Goal: Find specific page/section: Find specific page/section

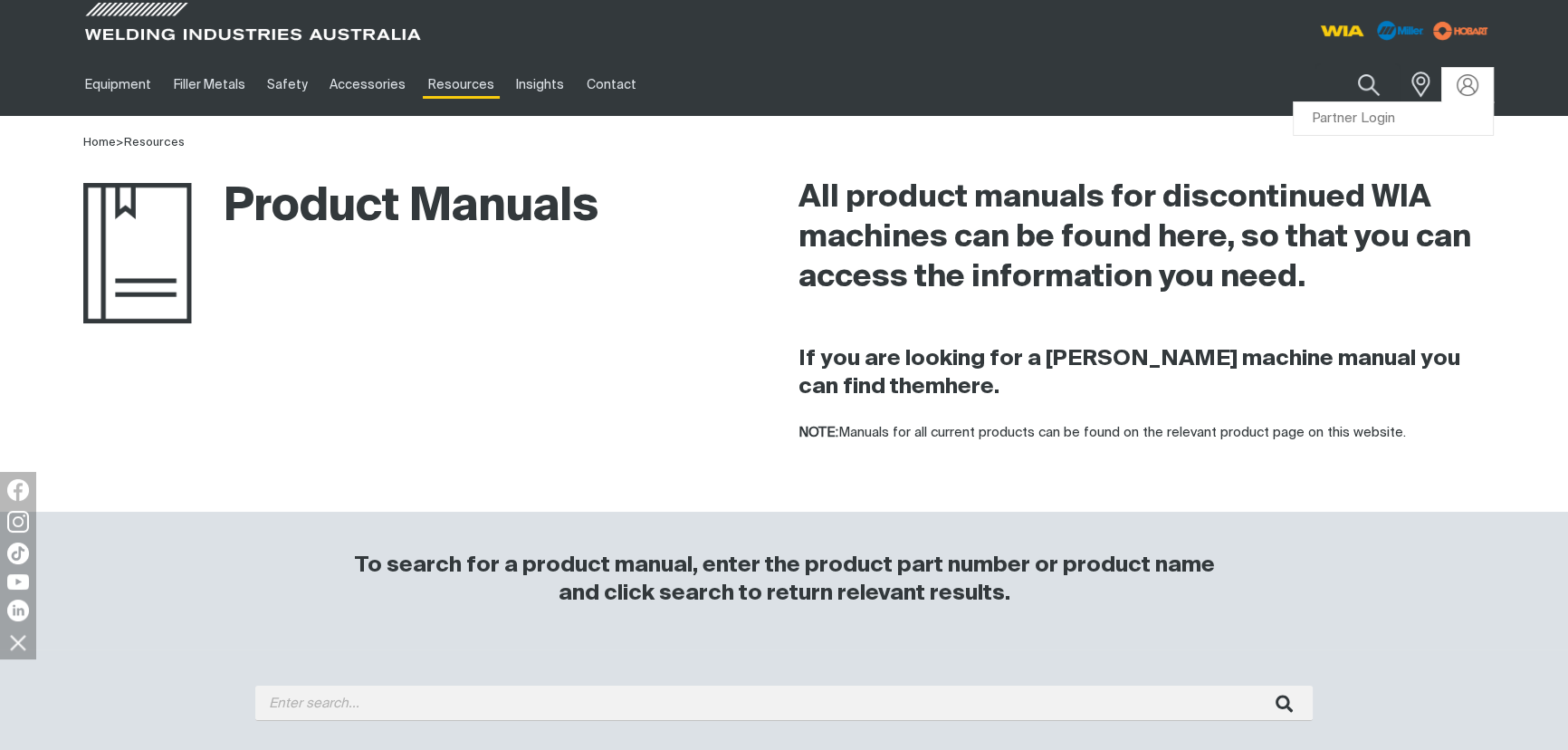
click at [1486, 90] on div at bounding box center [1466, 85] width 50 height 35
click at [1412, 115] on link "Partner Login" at bounding box center [1392, 119] width 199 height 34
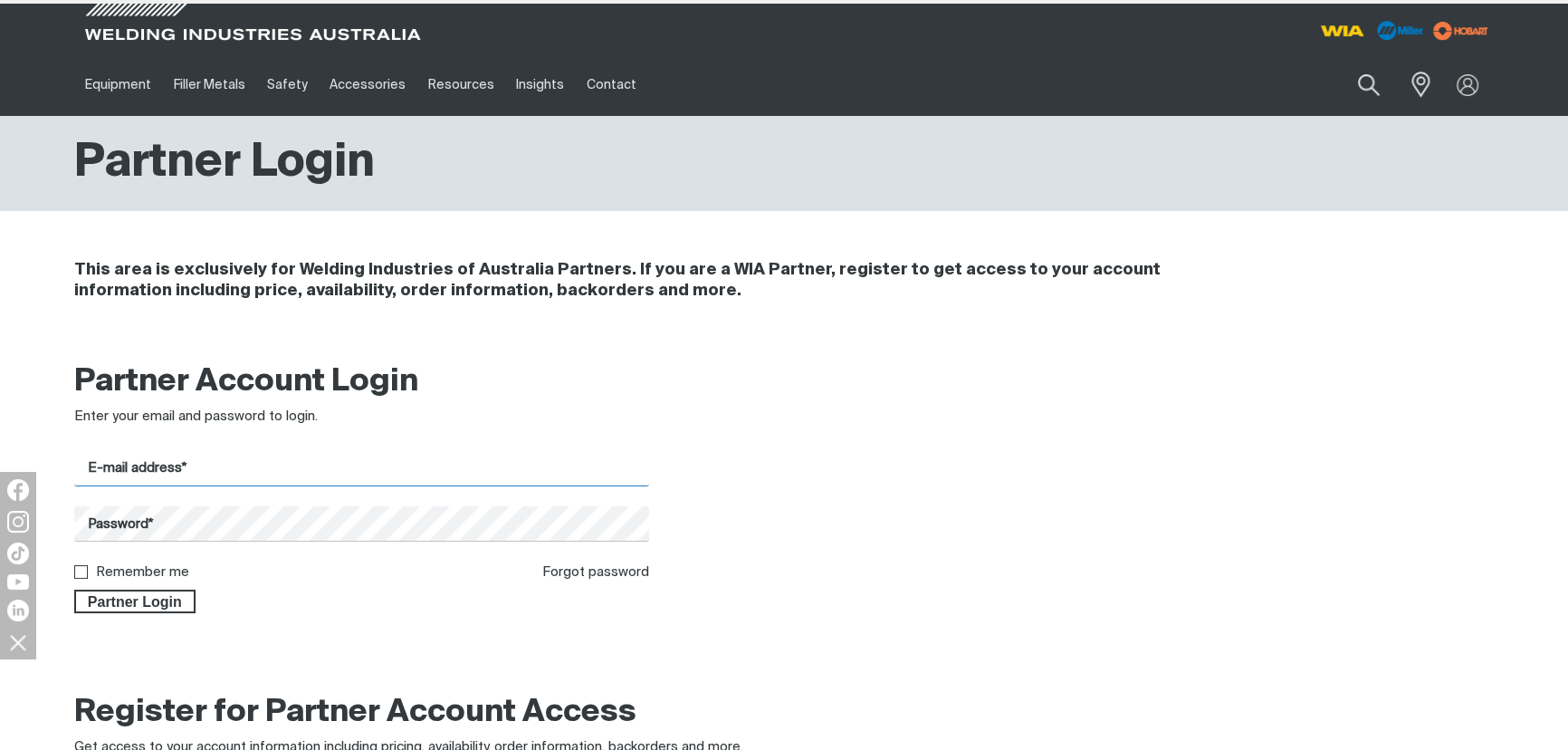
type input "[EMAIL_ADDRESS][PERSON_NAME][DOMAIN_NAME]"
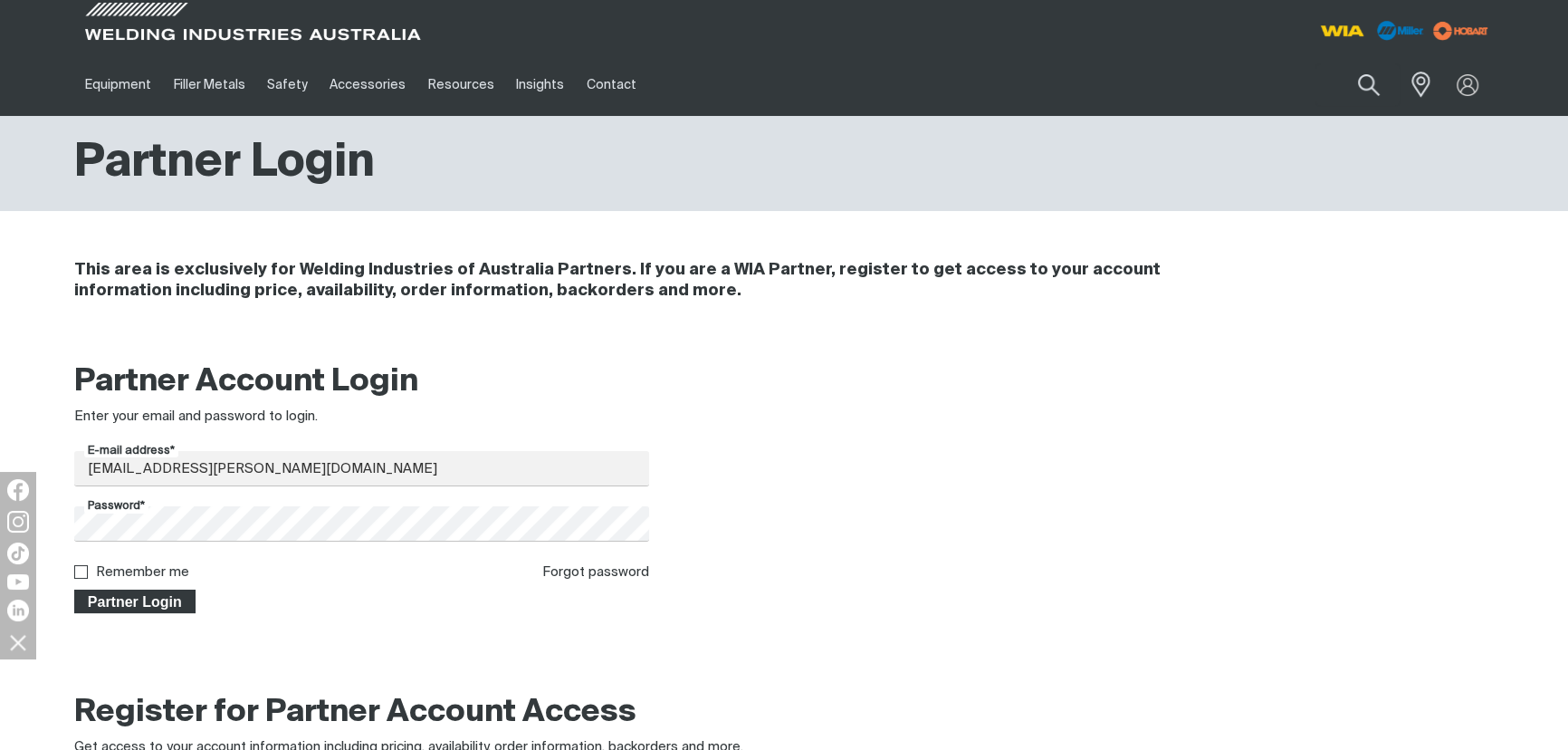
click at [149, 604] on span "Partner Login" at bounding box center [135, 601] width 117 height 24
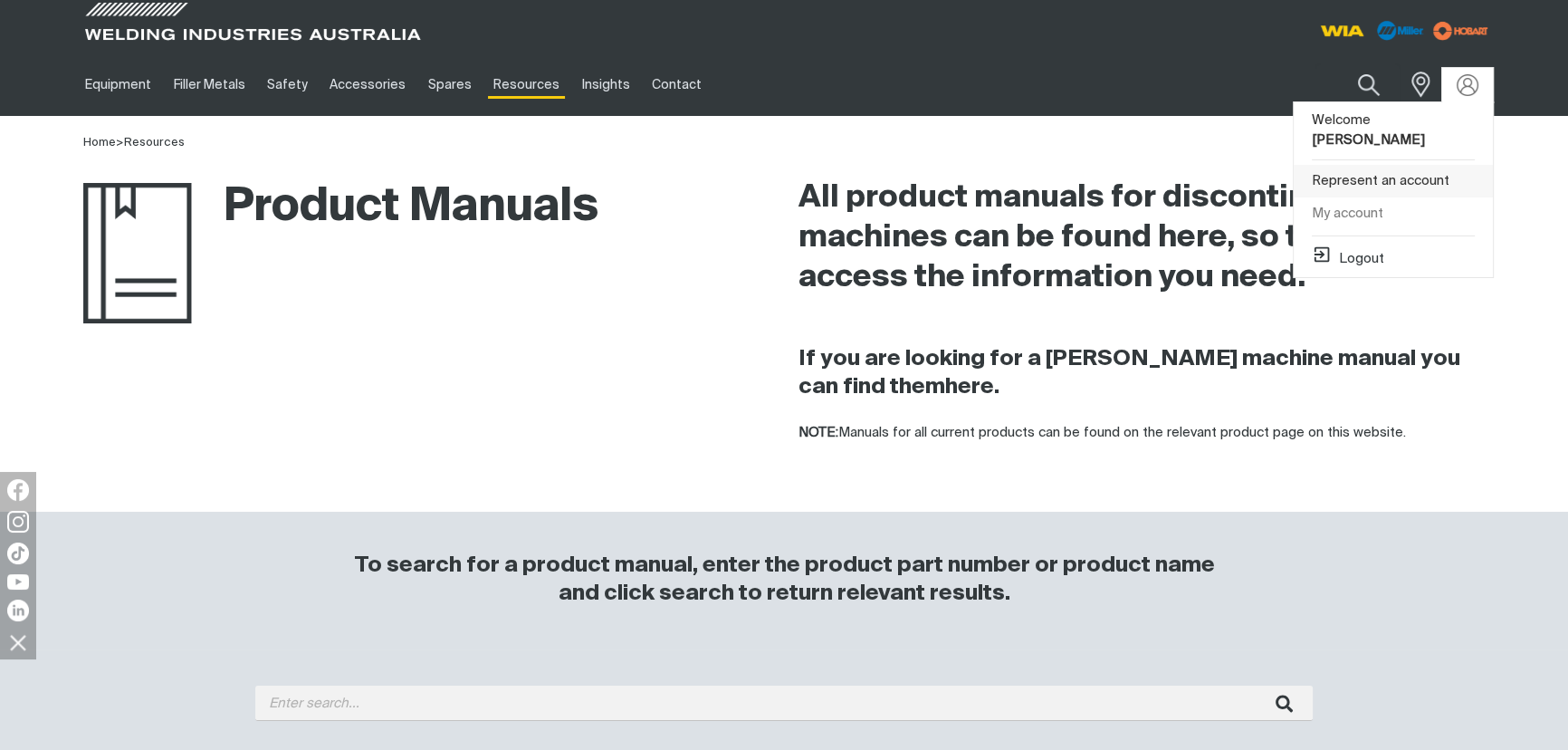
click at [1408, 165] on link "Represent an account" at bounding box center [1392, 182] width 199 height 34
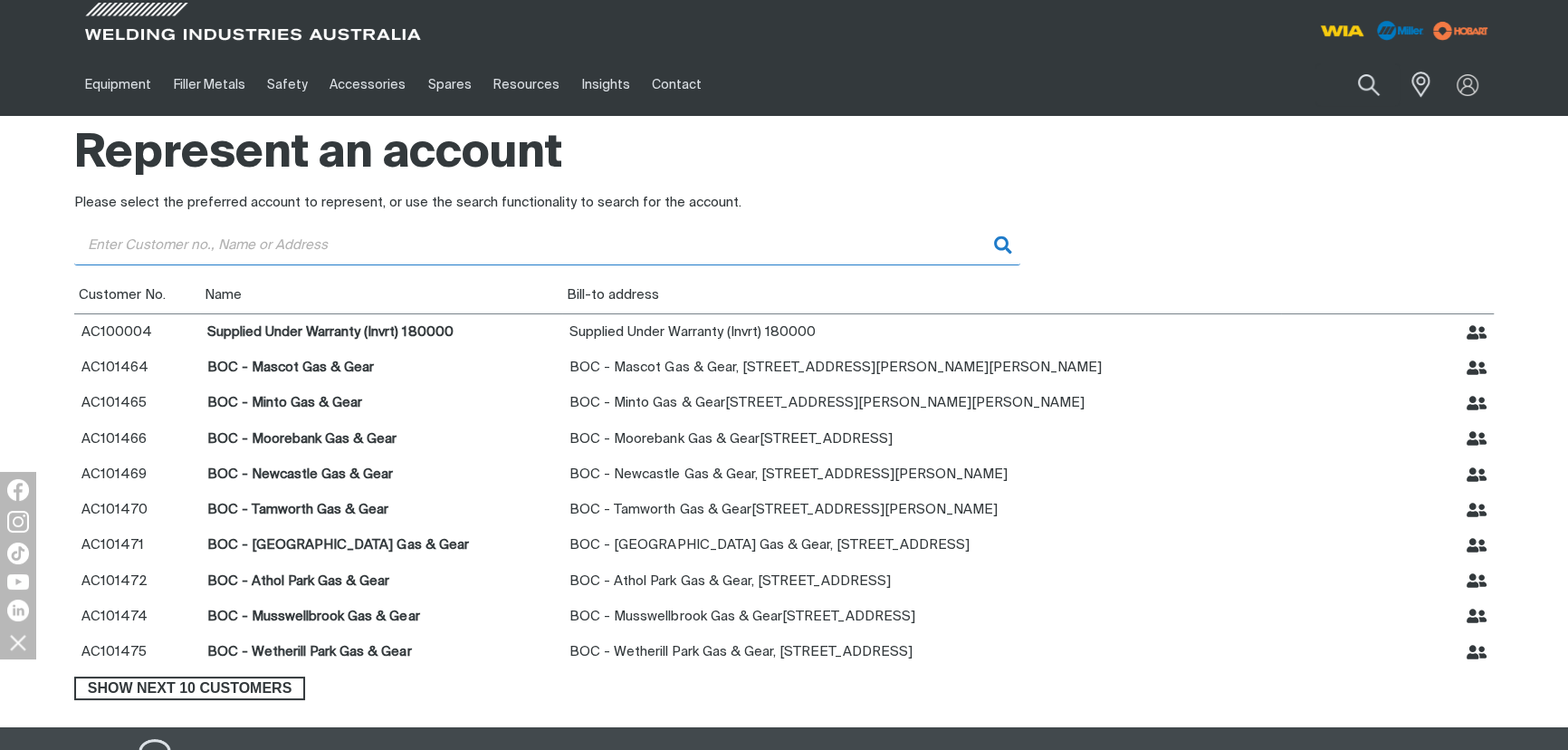
click at [226, 246] on input "Customer" at bounding box center [547, 245] width 946 height 40
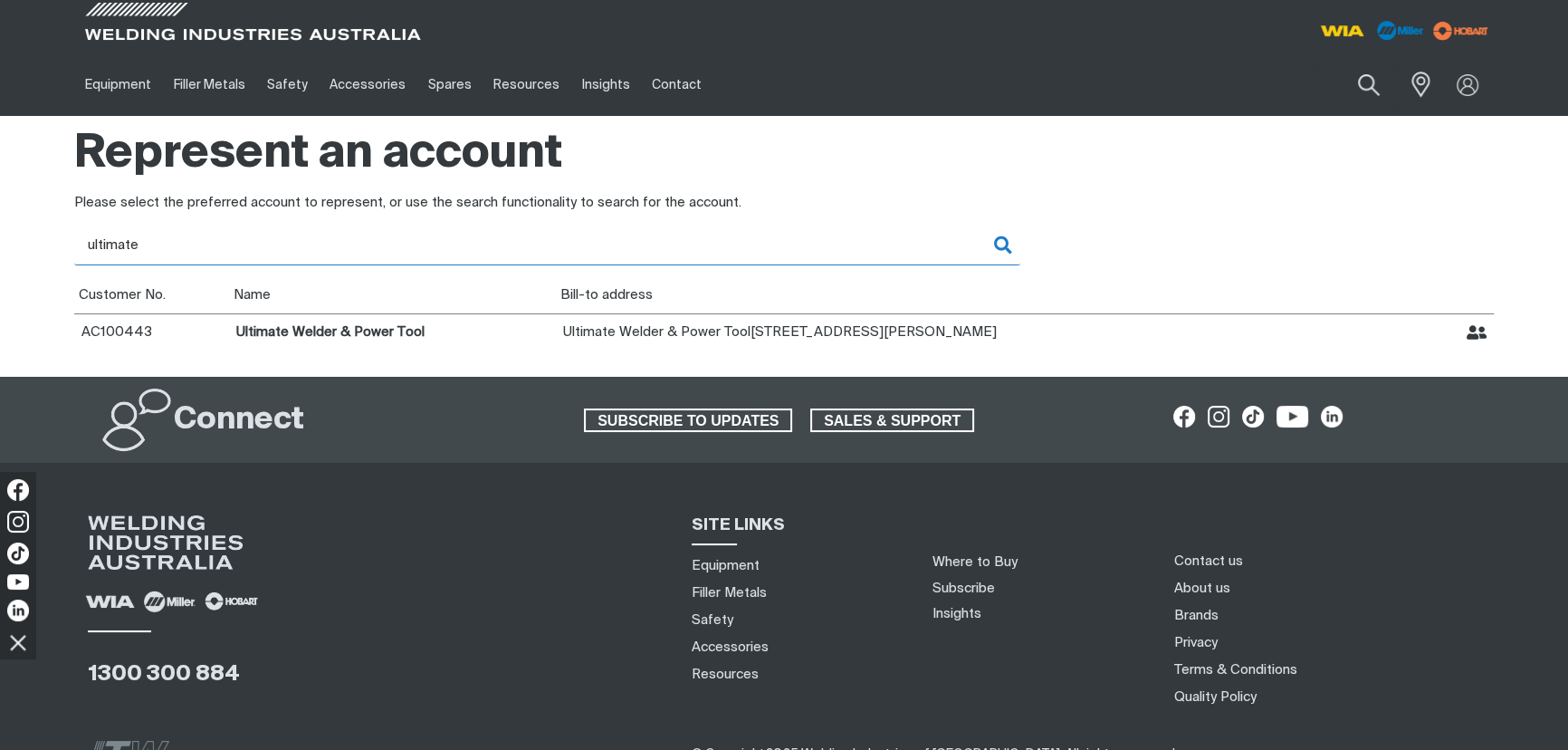
type input "ultimate"
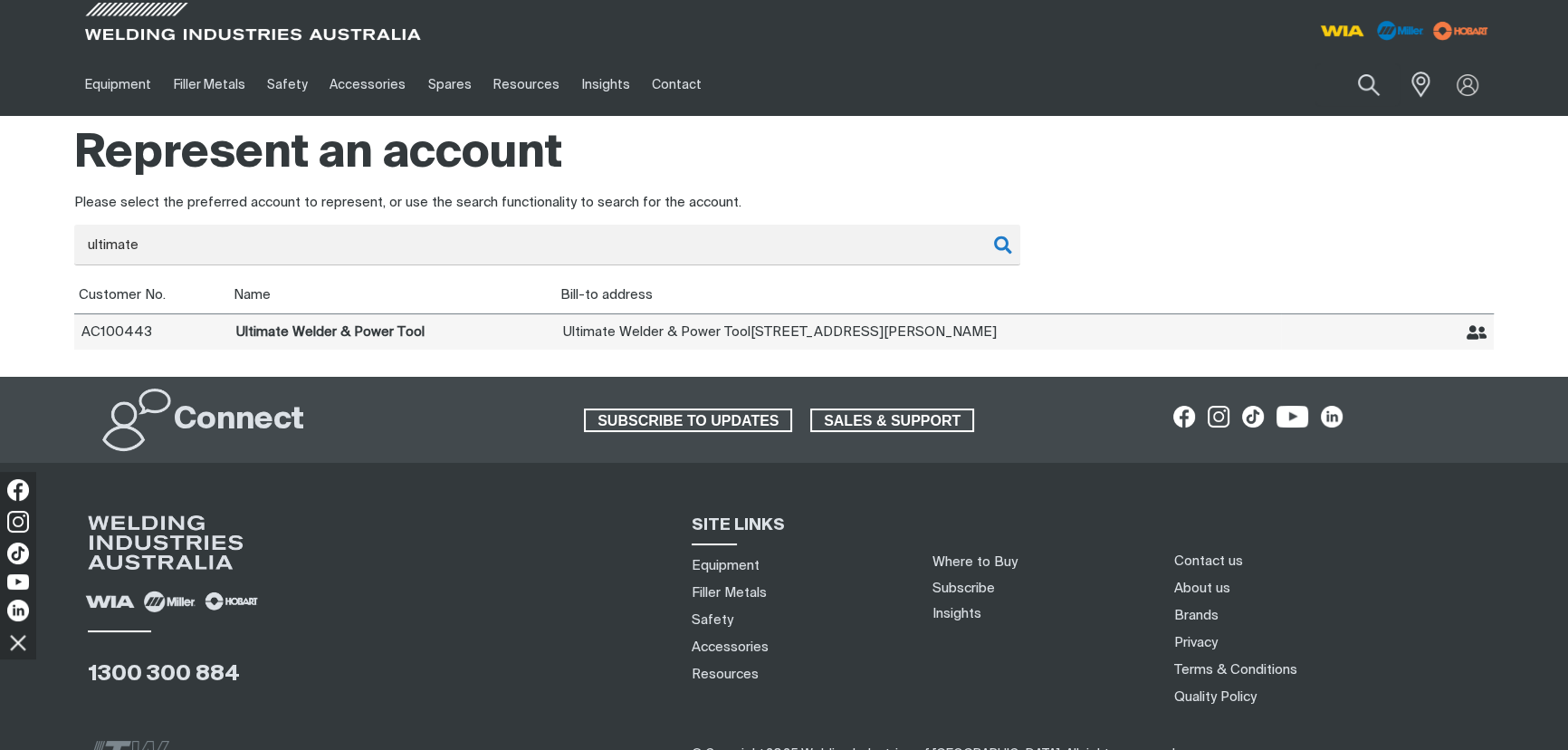
click at [1471, 329] on icon "Represent Ultimate Welder & Power Tool" at bounding box center [1476, 333] width 21 height 15
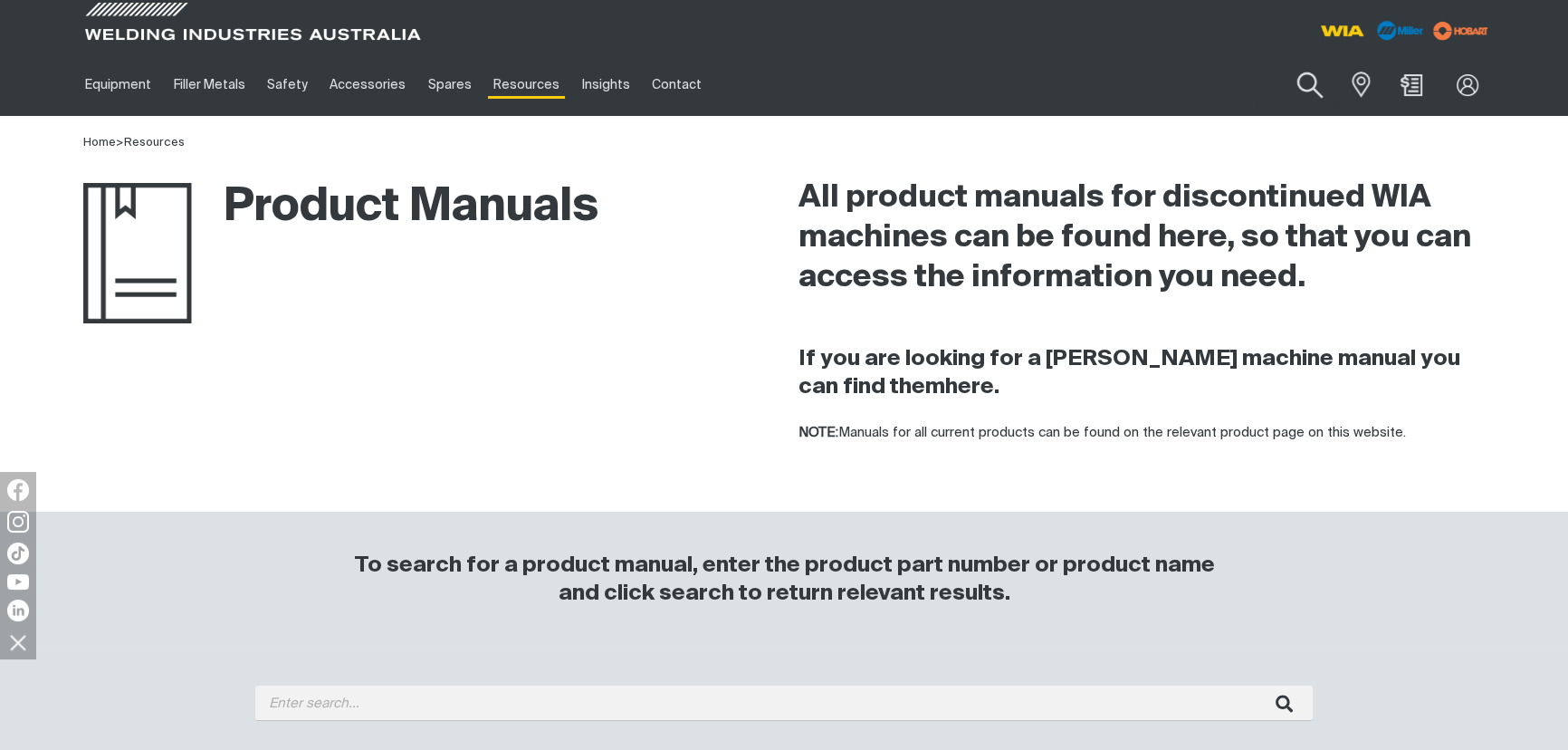
click at [1305, 86] on button "Search products" at bounding box center [1310, 85] width 73 height 51
click at [1273, 60] on button "Search products" at bounding box center [1310, 85] width 73 height 51
click at [1305, 86] on button "Search products" at bounding box center [1310, 85] width 73 height 51
click at [1160, 85] on input "Search" at bounding box center [1200, 84] width 279 height 40
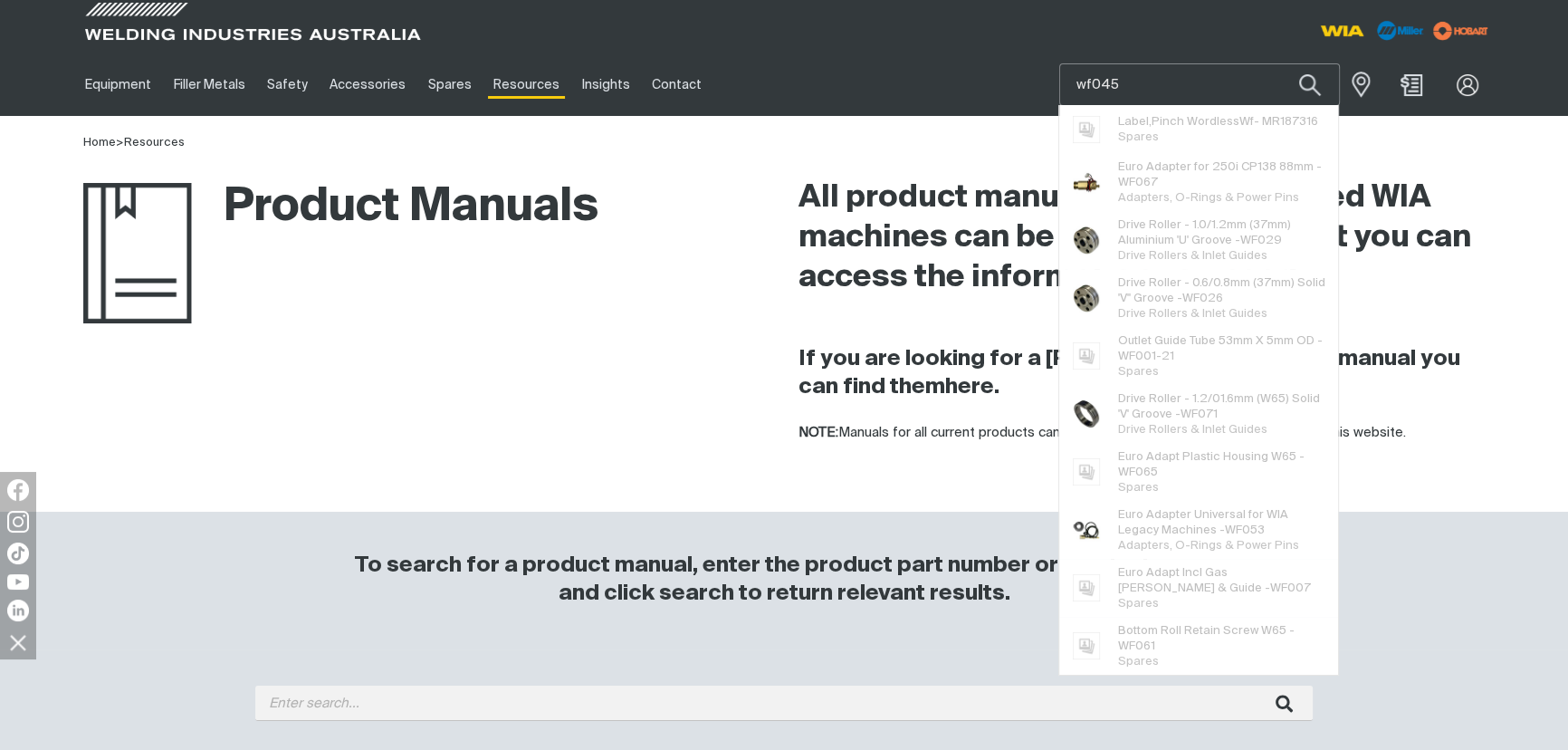
type input "wf045"
click at [1279, 63] on button "Search products" at bounding box center [1310, 84] width 61 height 42
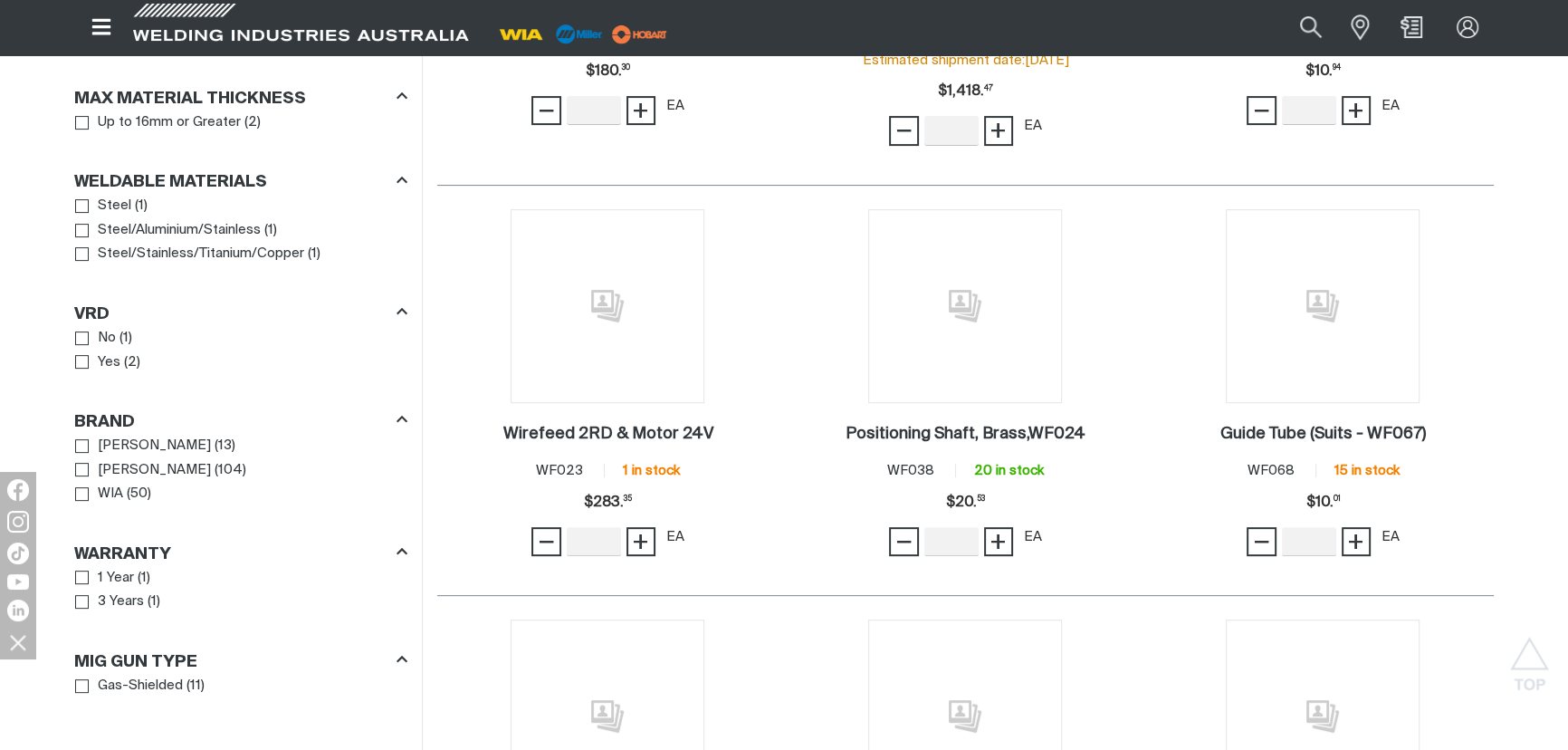
scroll to position [658, 0]
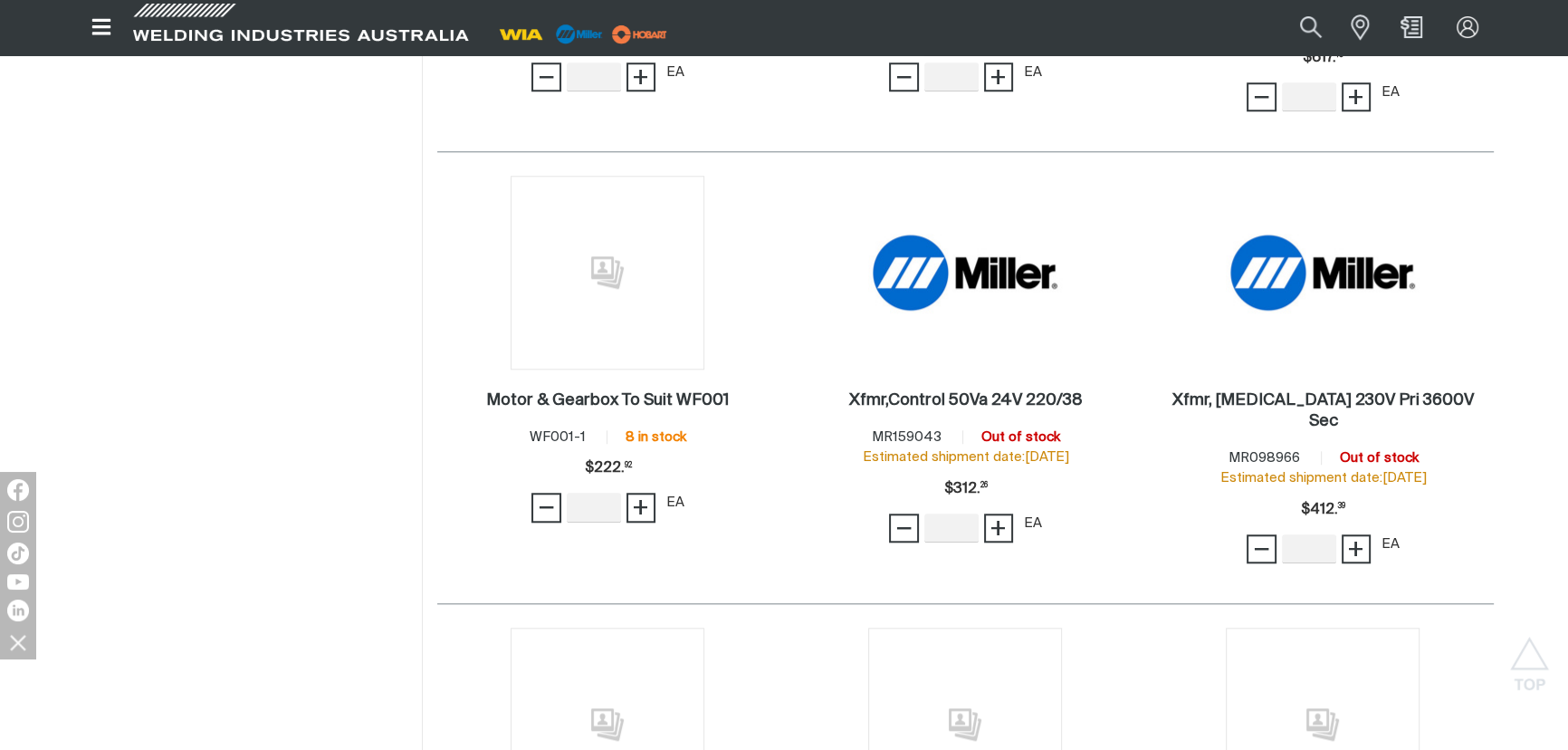
scroll to position [2017, 0]
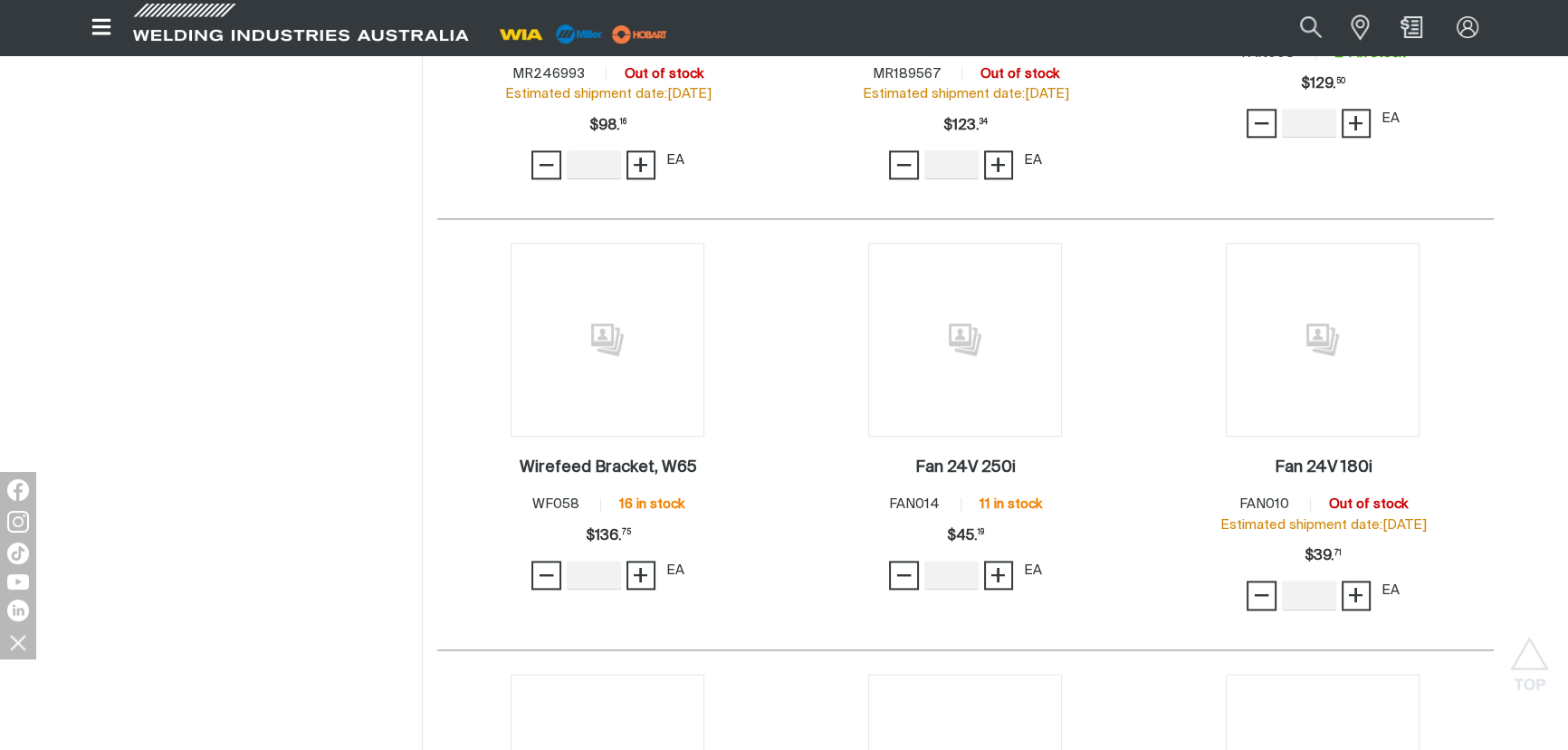
scroll to position [2861, 0]
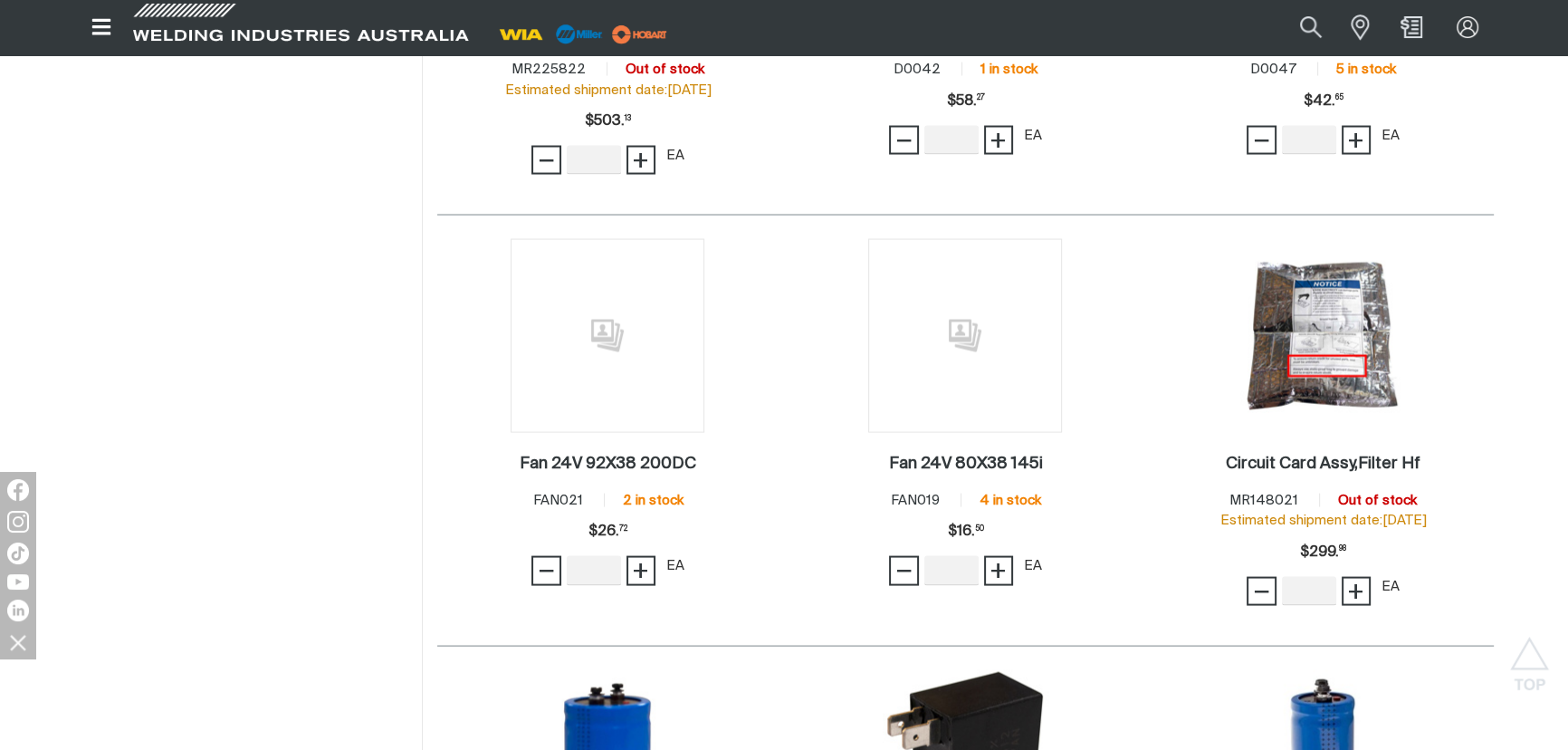
scroll to position [4507, 0]
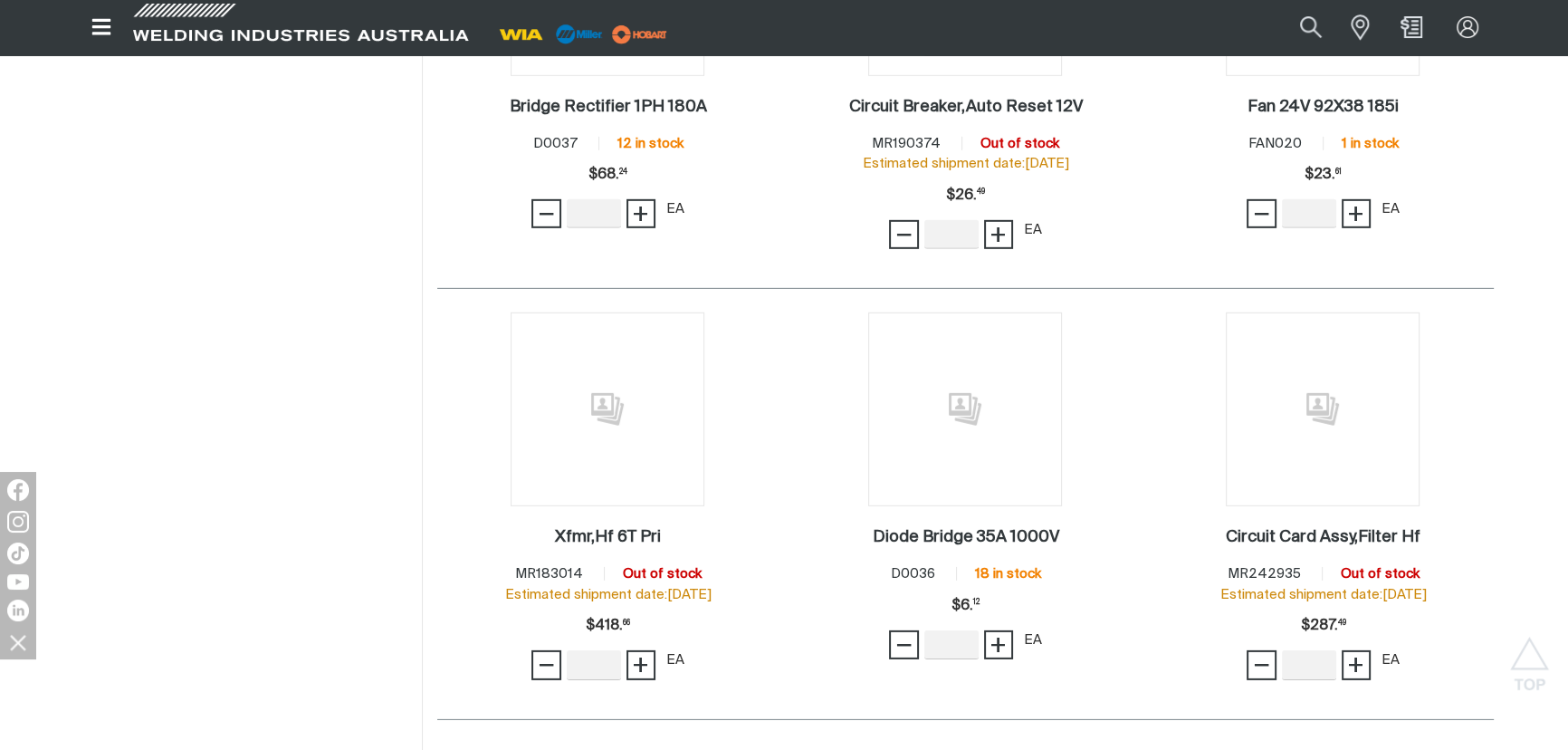
scroll to position [7019, 0]
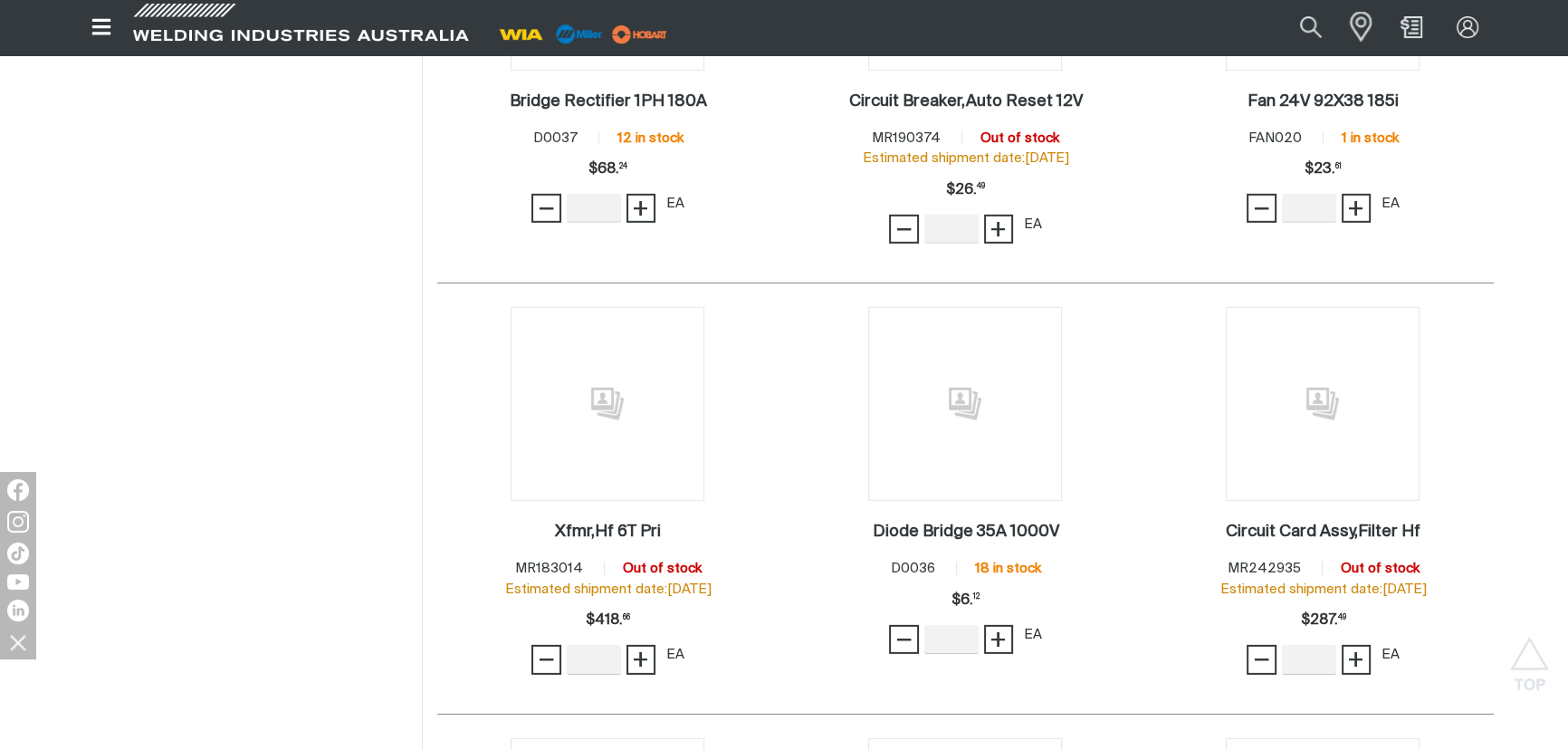
click at [1358, 25] on span at bounding box center [1355, 28] width 39 height 37
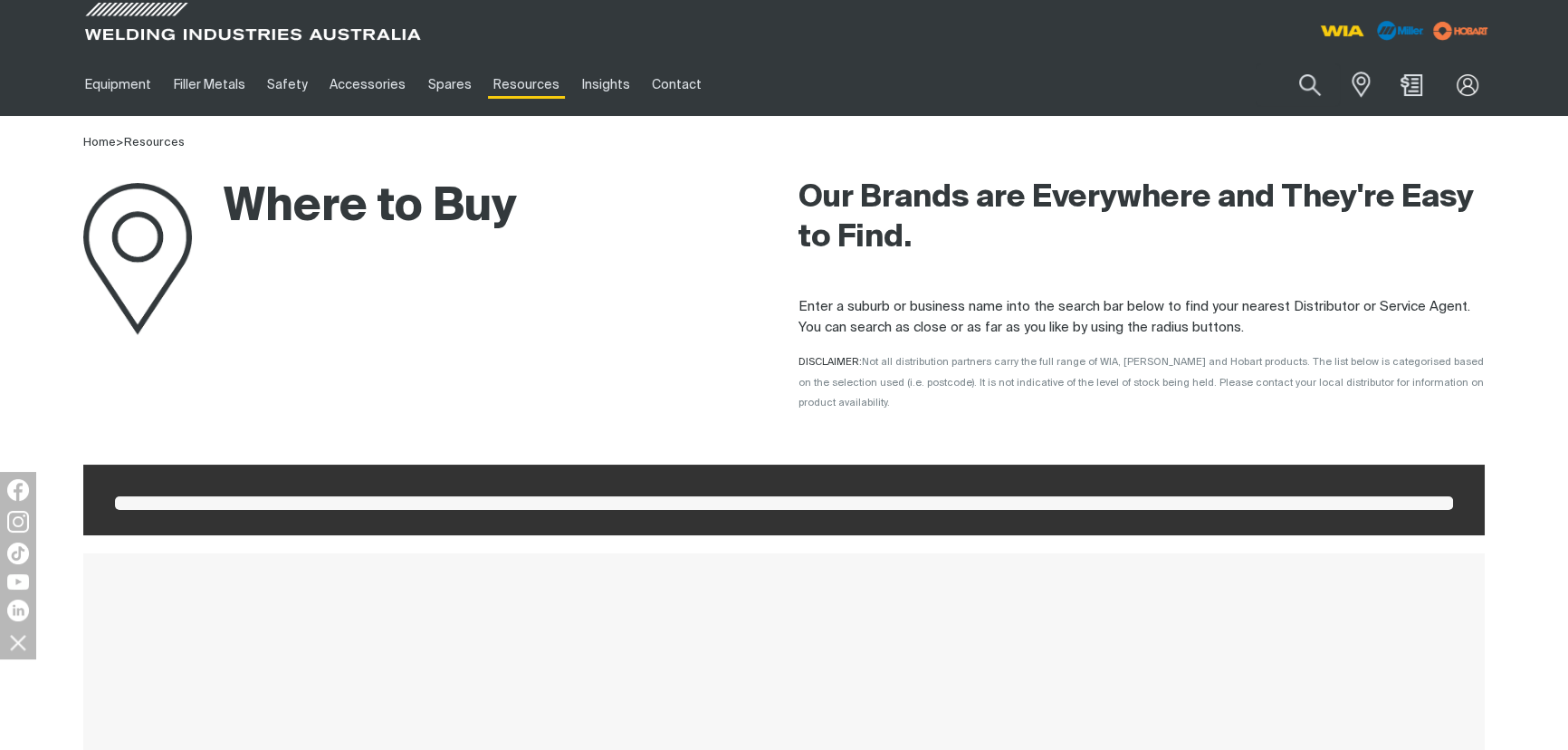
click at [1460, 91] on div at bounding box center [1466, 85] width 50 height 35
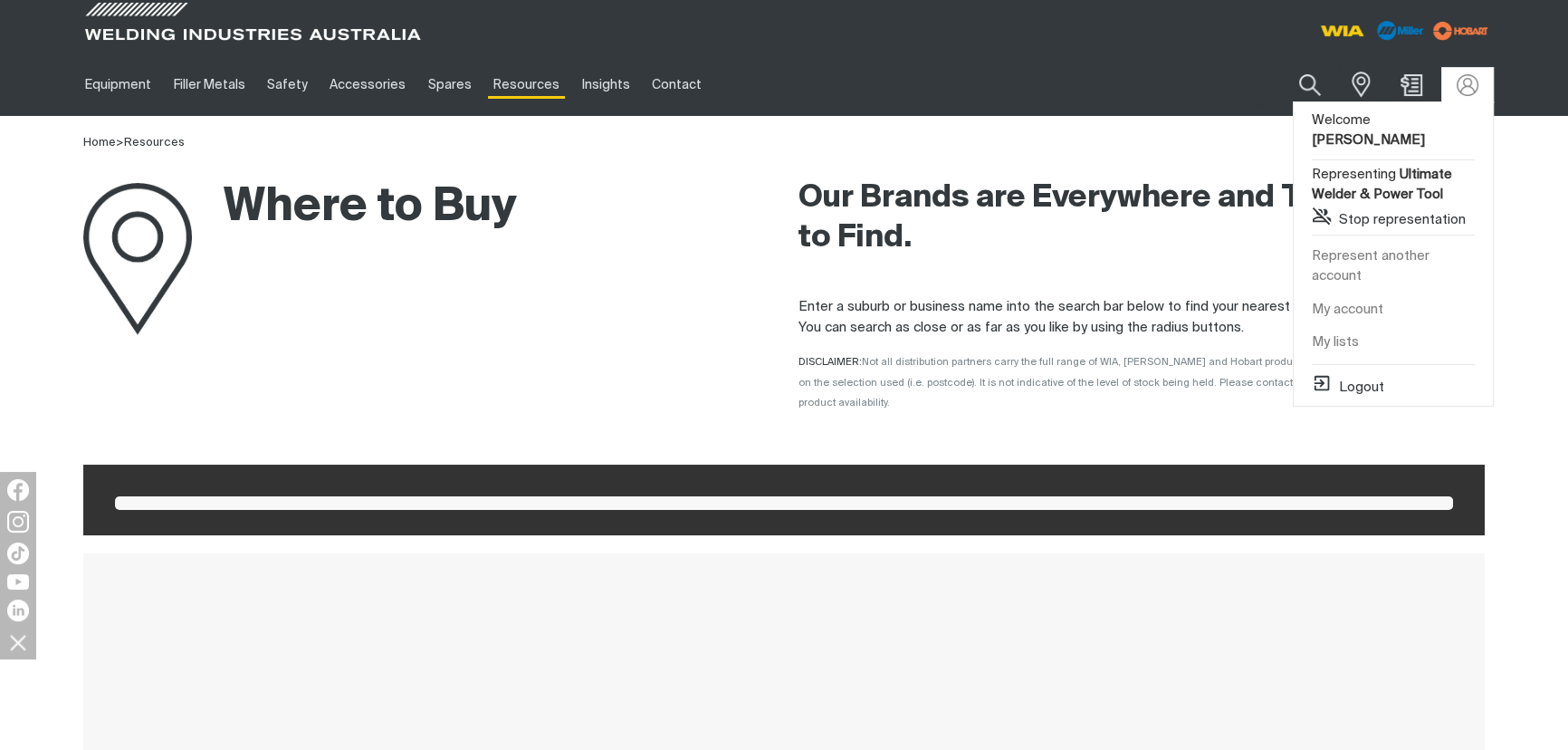
click at [1464, 86] on div at bounding box center [1466, 85] width 50 height 35
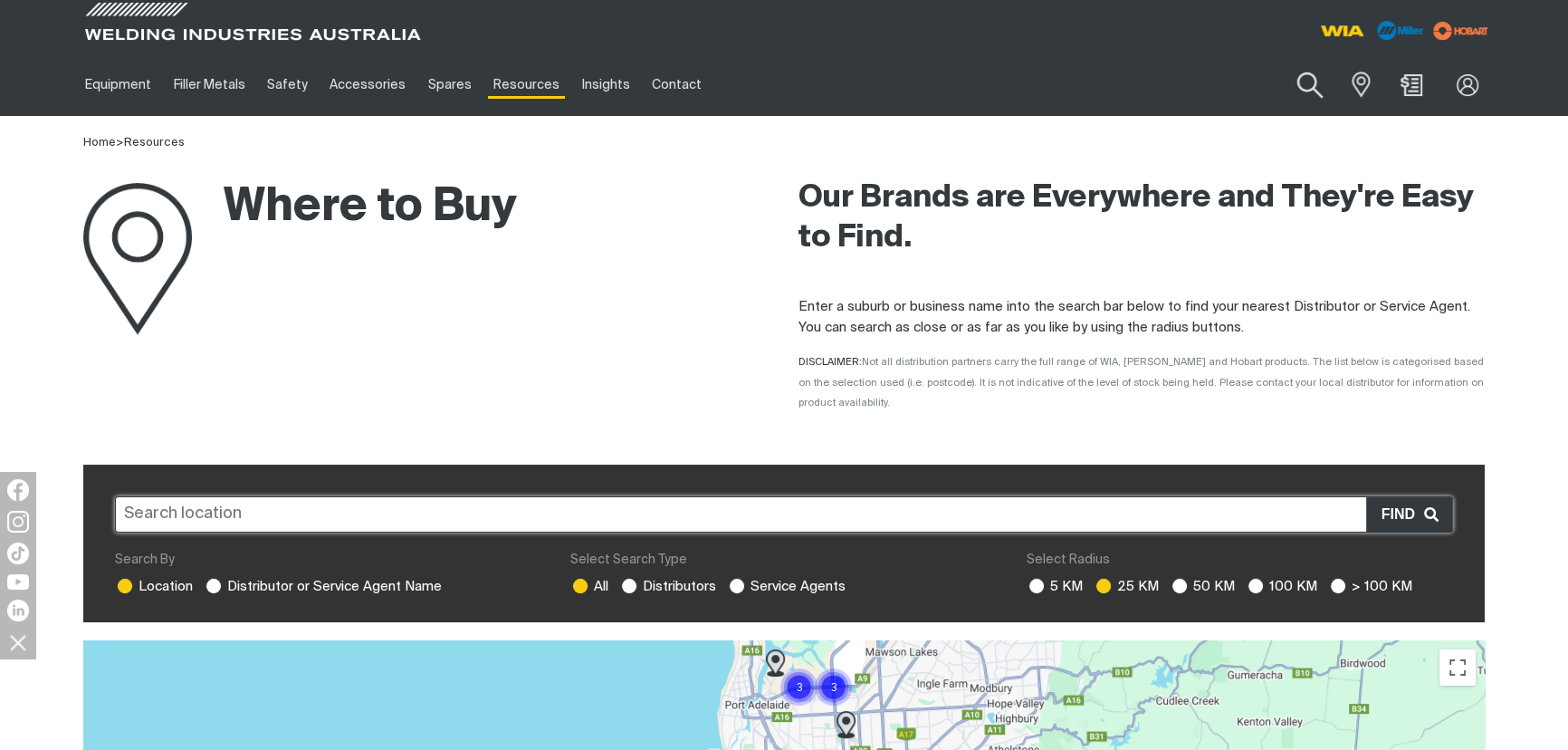
click at [1300, 93] on button "Search products" at bounding box center [1310, 85] width 73 height 51
click at [1189, 93] on input "Search" at bounding box center [1200, 84] width 279 height 40
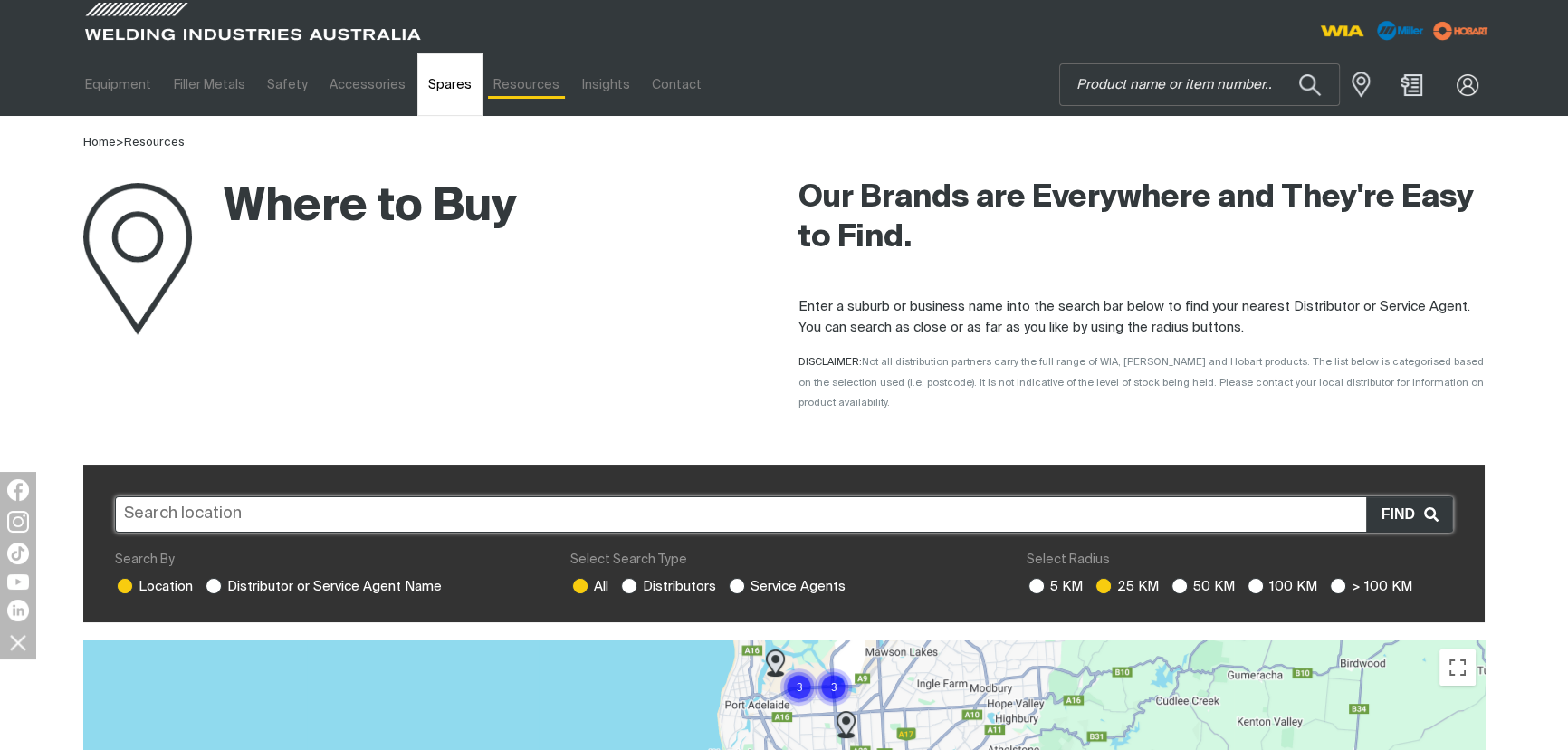
click at [433, 95] on link "Spares" at bounding box center [449, 84] width 65 height 62
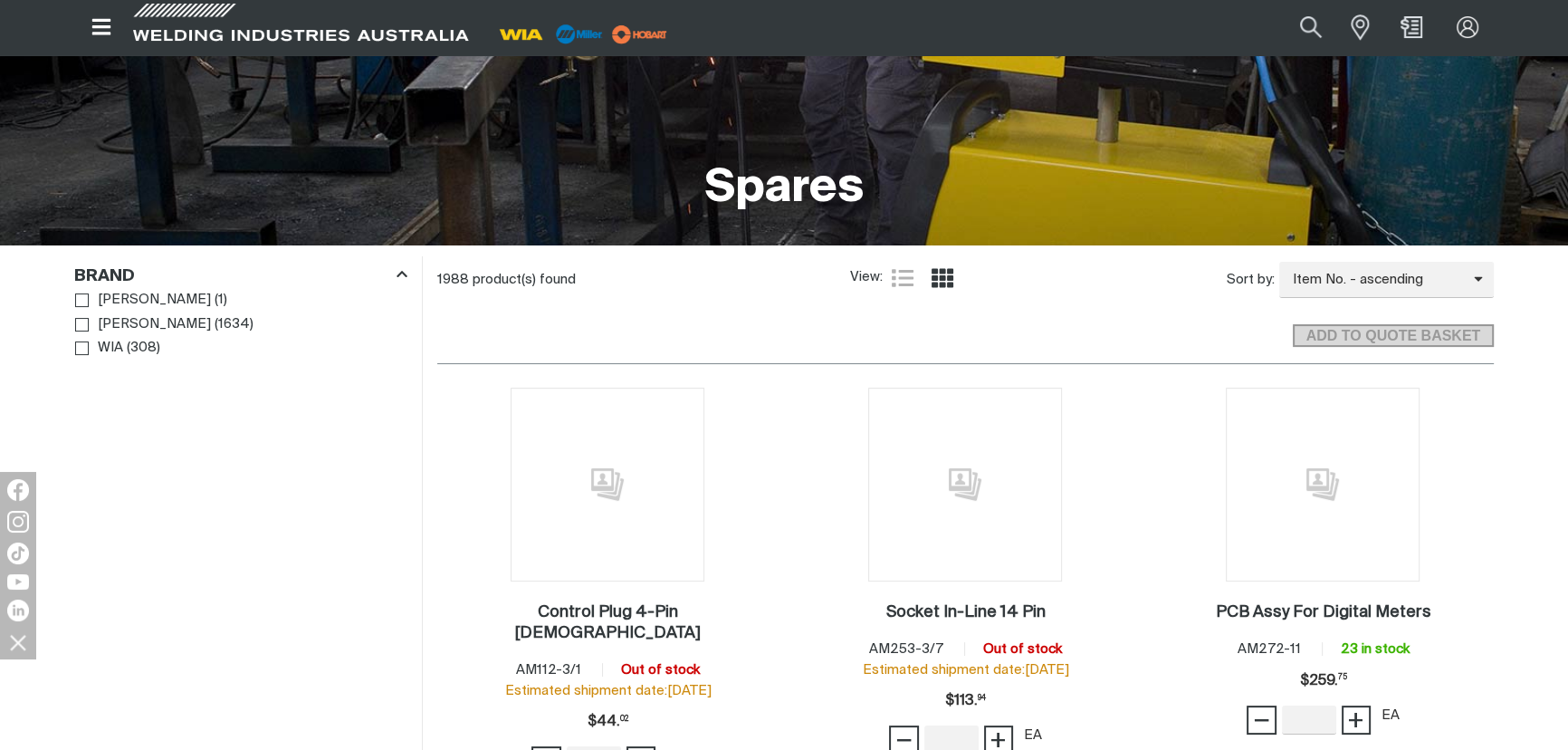
scroll to position [329, 0]
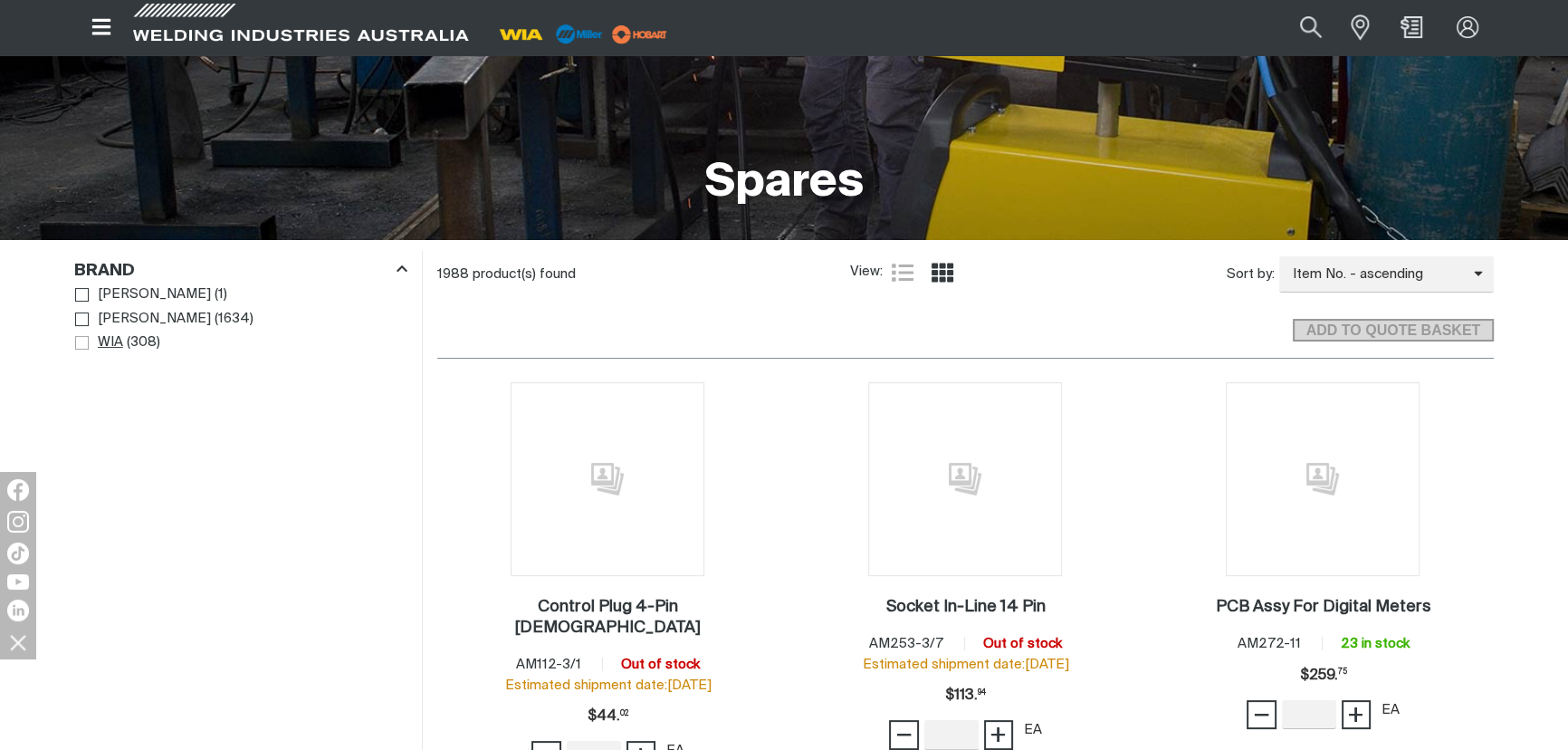
click at [85, 344] on span "Brand" at bounding box center [82, 342] width 14 height 14
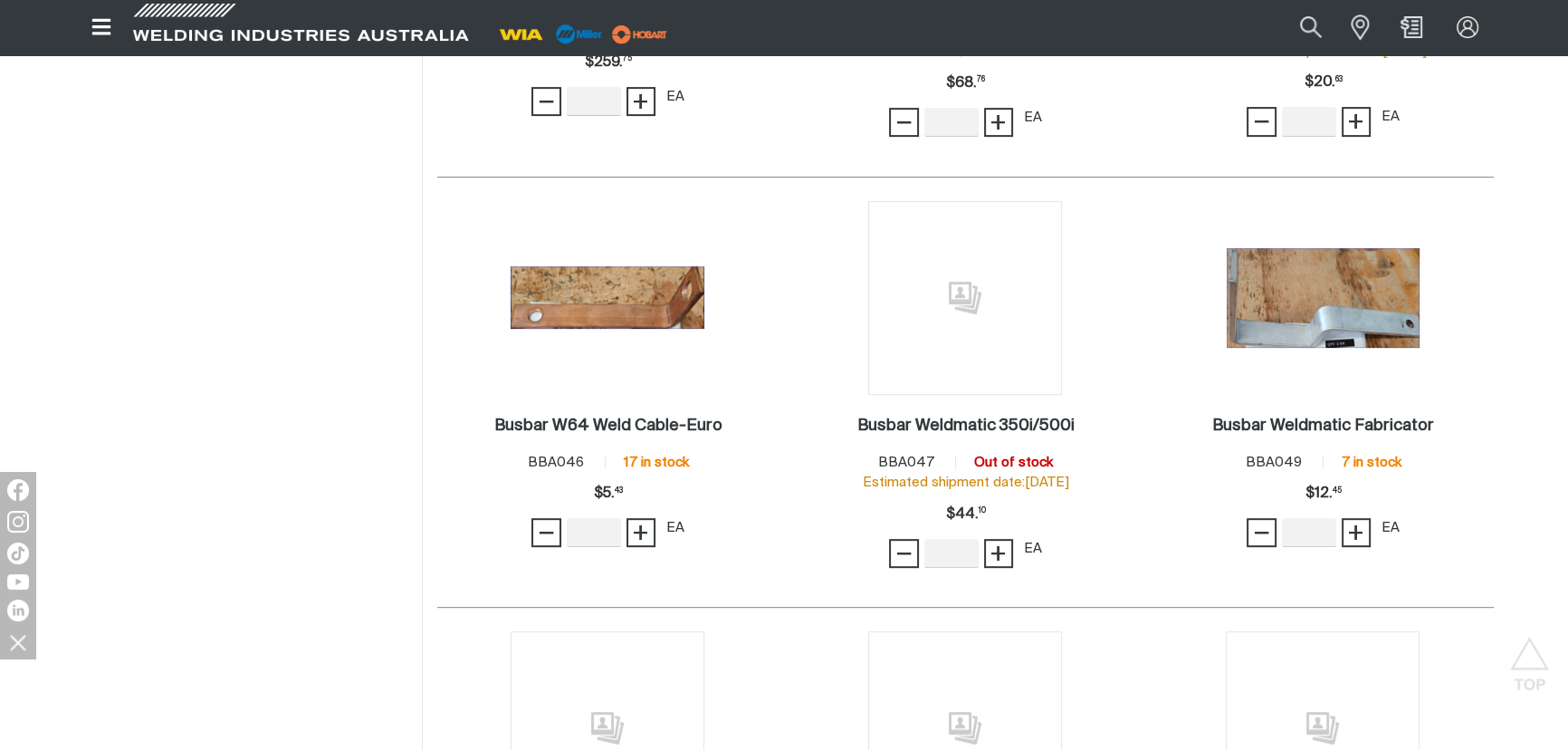
scroll to position [946, 0]
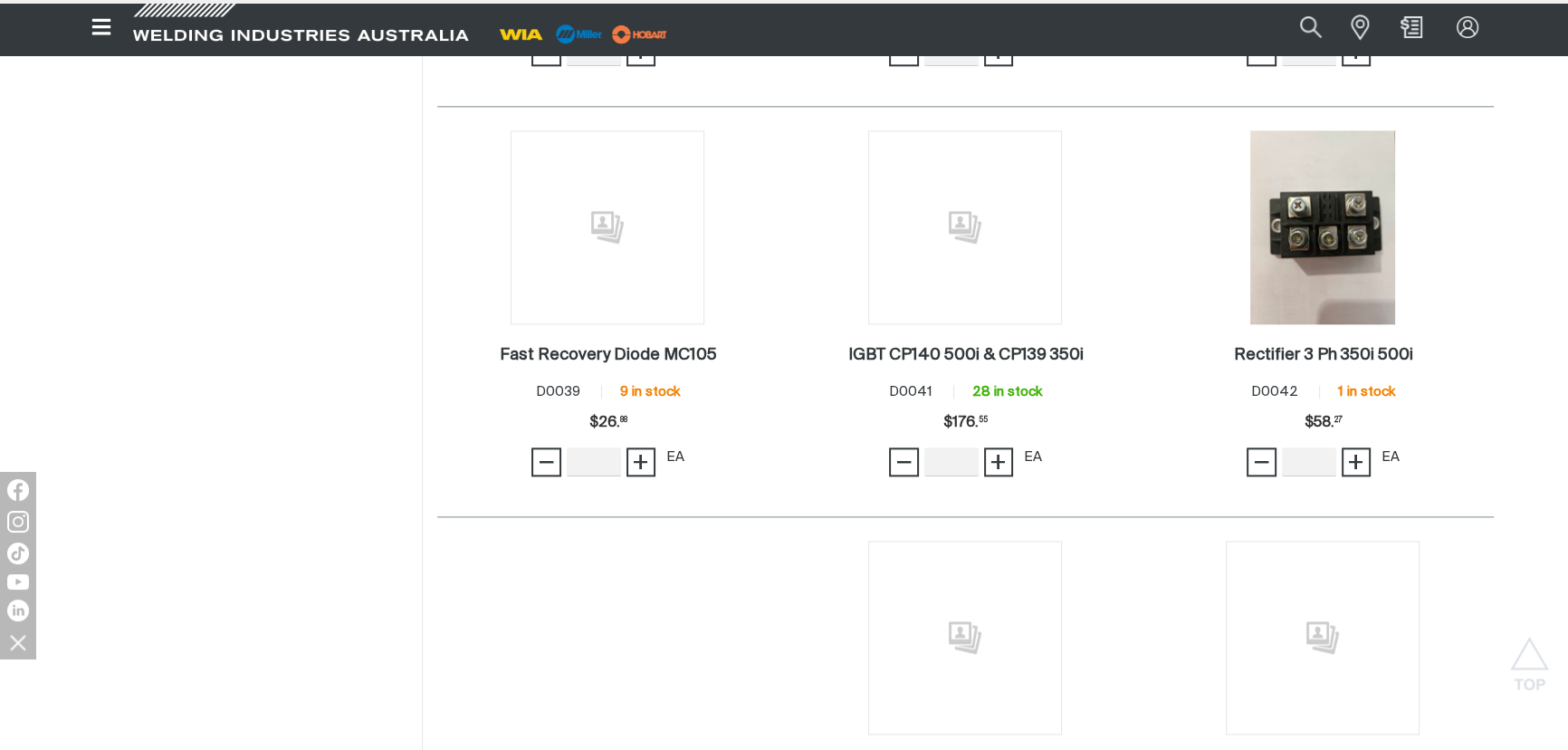
scroll to position [2696, 0]
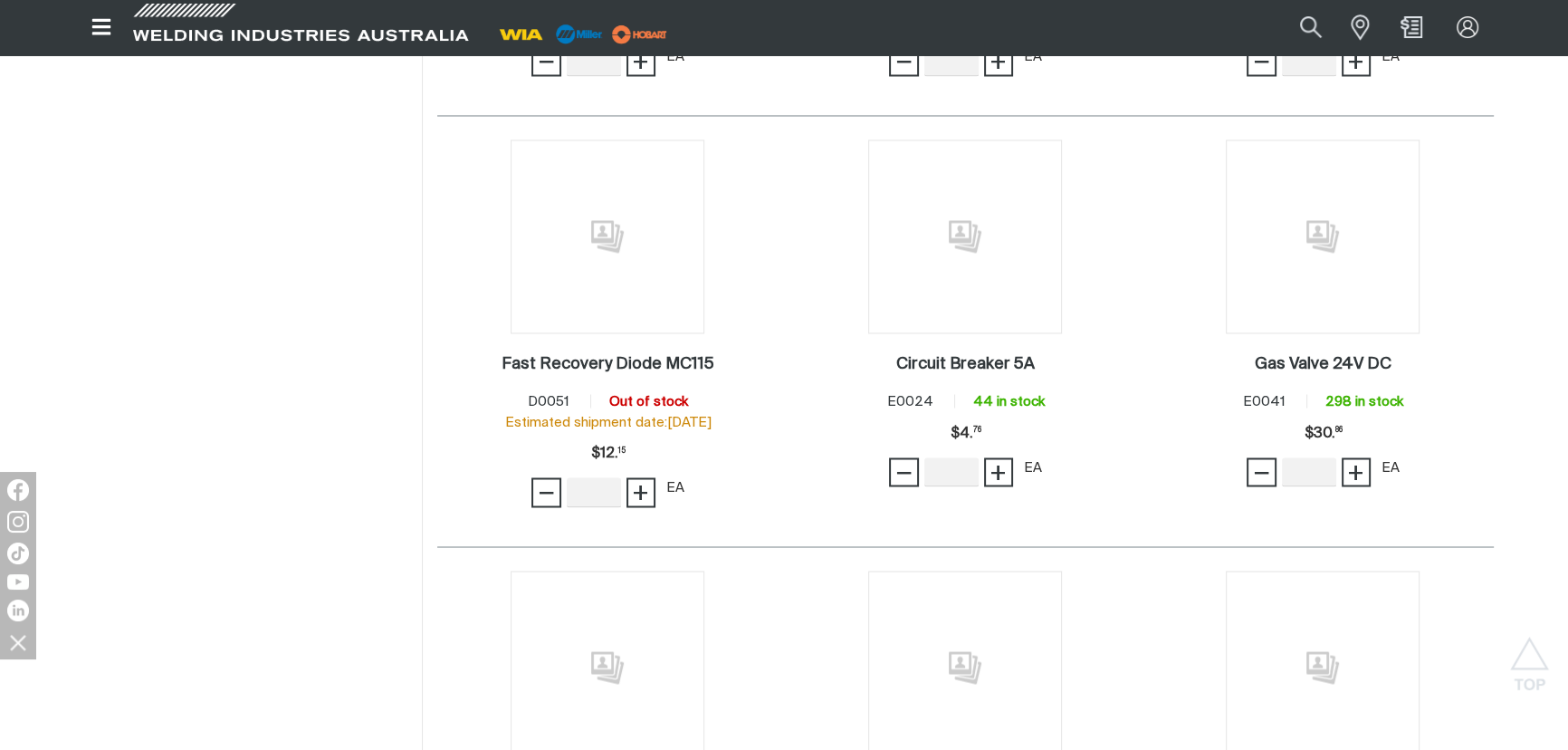
scroll to position [3972, 0]
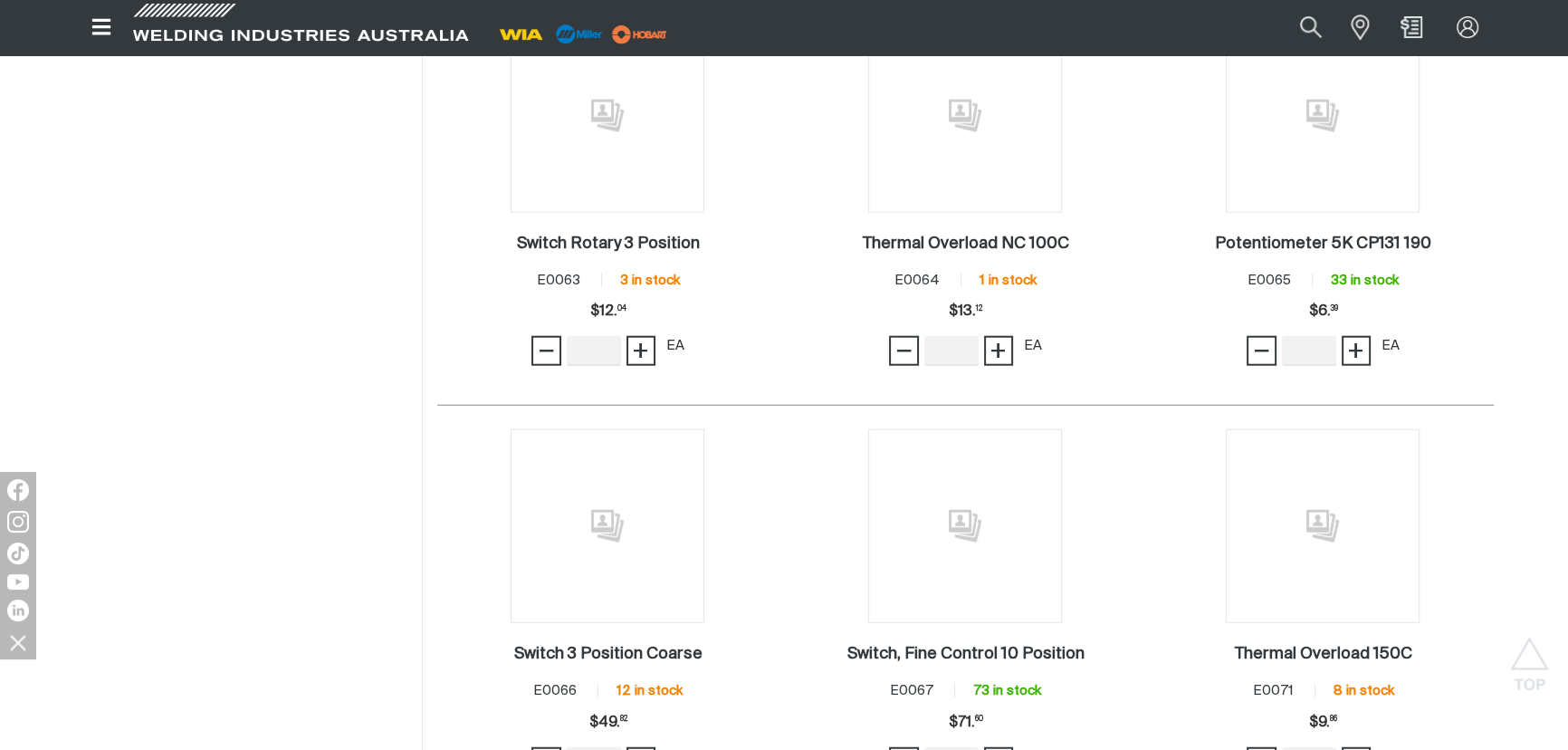
scroll to position [5804, 0]
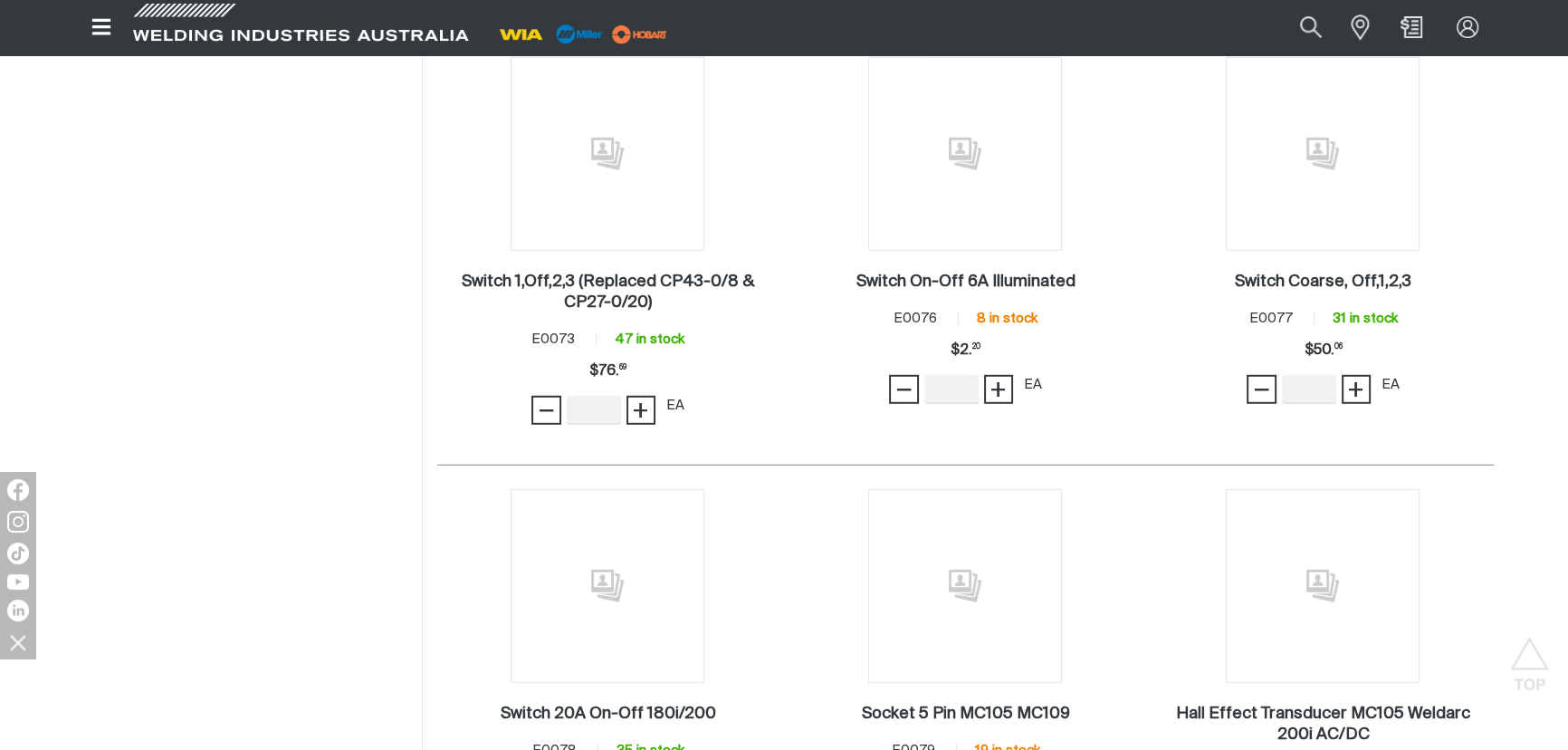
scroll to position [6257, 0]
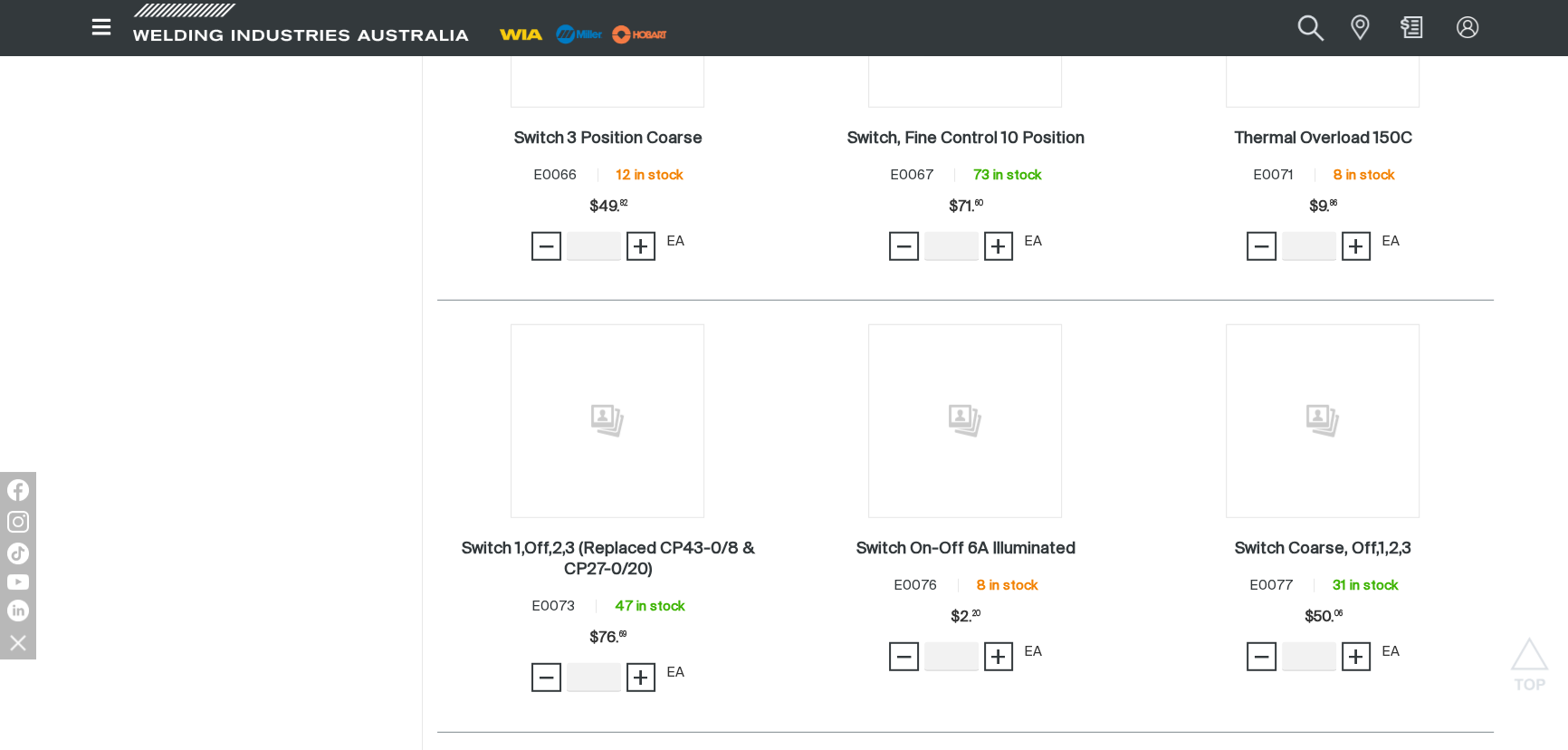
click at [1306, 21] on button "Search products" at bounding box center [1310, 27] width 73 height 49
click at [1102, 28] on input "Search" at bounding box center [1201, 28] width 279 height 39
type input "e0067"
click at [1280, 7] on button "Search products" at bounding box center [1310, 28] width 61 height 40
